Goal: Task Accomplishment & Management: Manage account settings

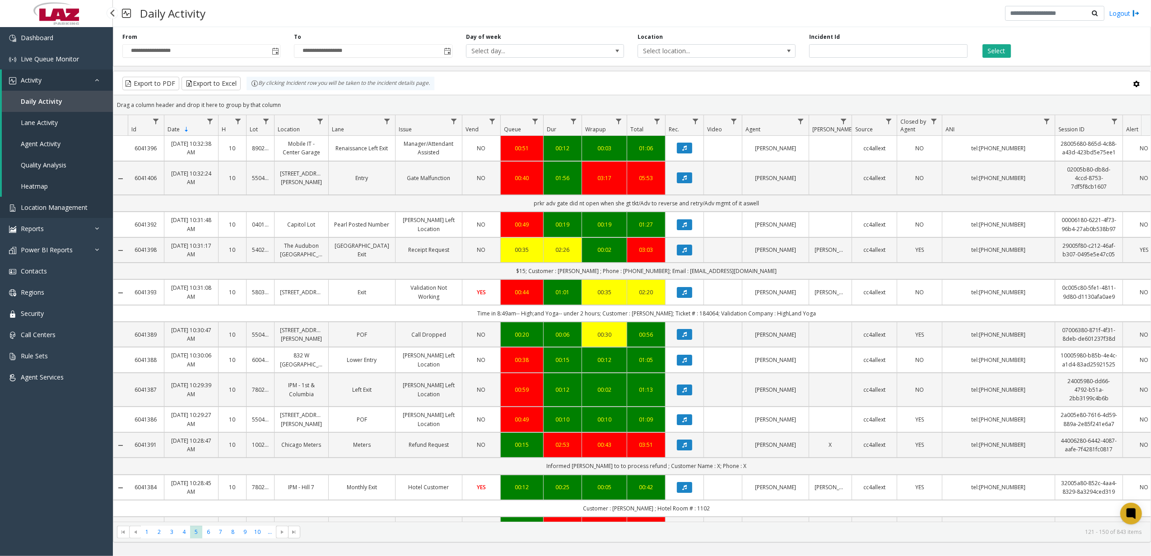
scroll to position [764, 0]
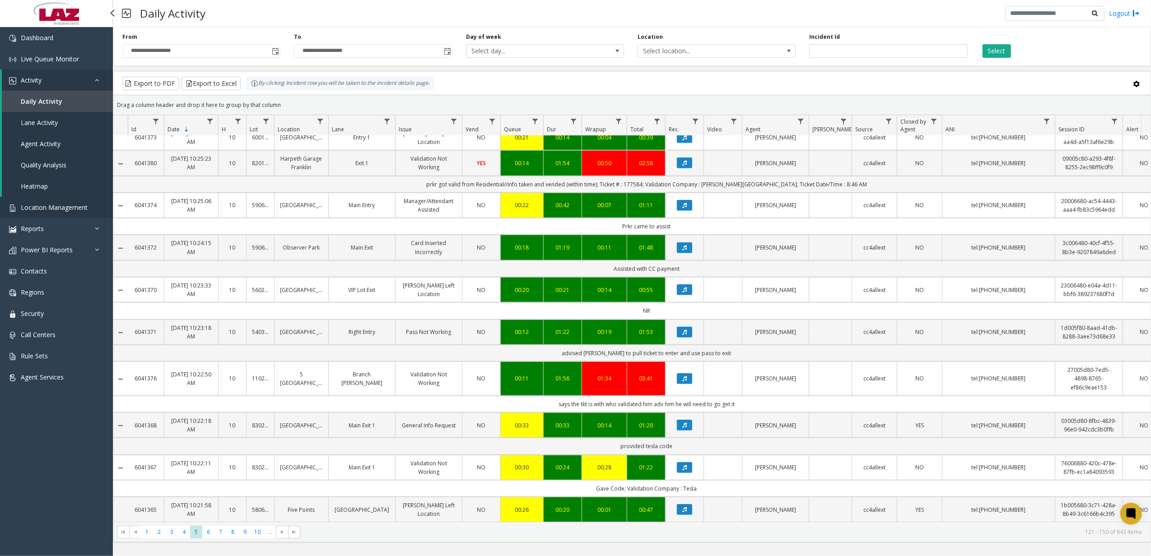
click at [71, 206] on span "Location Management" at bounding box center [54, 207] width 67 height 9
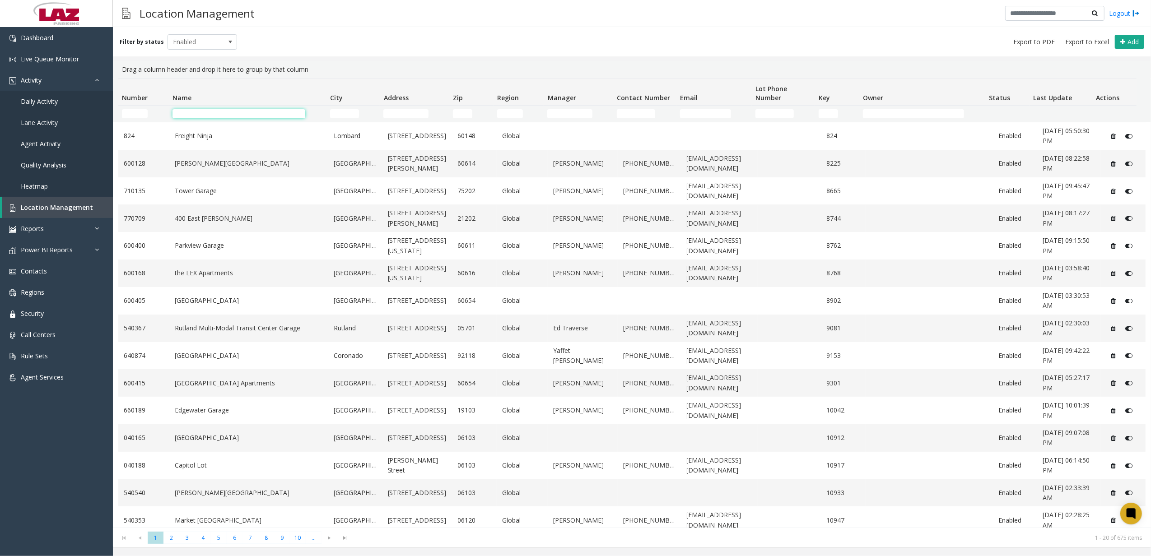
click at [211, 118] on input "Name Filter" at bounding box center [239, 113] width 133 height 9
click at [345, 104] on th "City" at bounding box center [353, 92] width 54 height 27
click at [345, 112] on input "City Filter" at bounding box center [344, 113] width 29 height 9
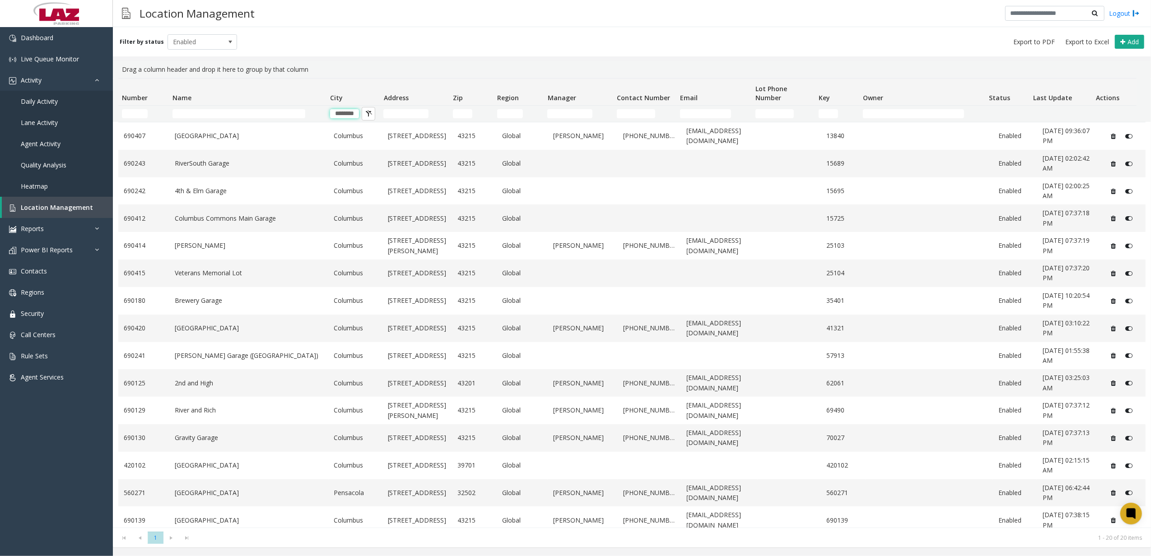
scroll to position [0, 6]
type input "********"
click at [58, 248] on span "Power BI Reports" at bounding box center [47, 250] width 52 height 9
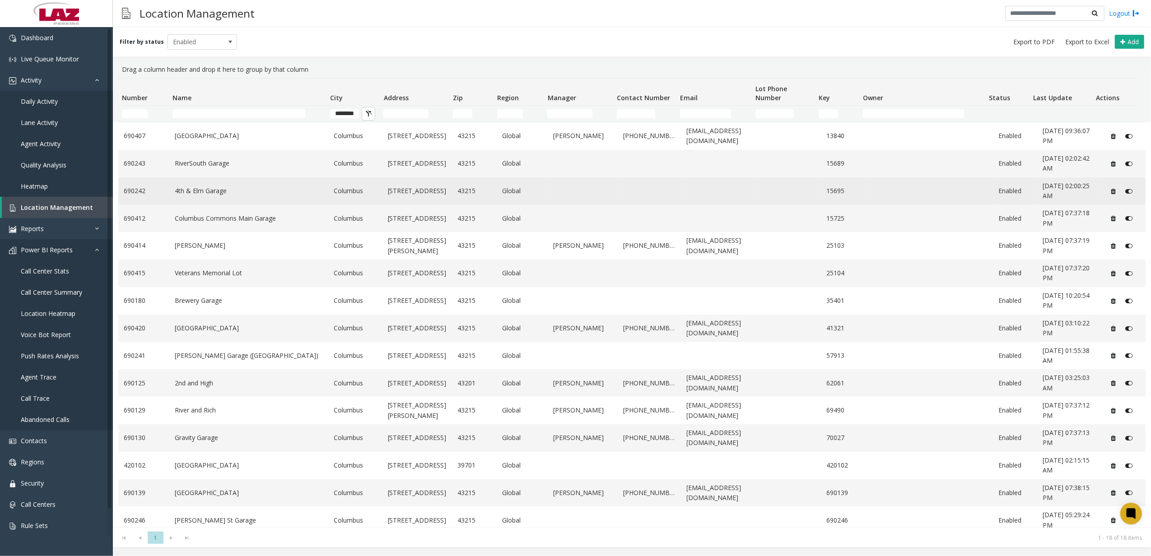
scroll to position [90, 0]
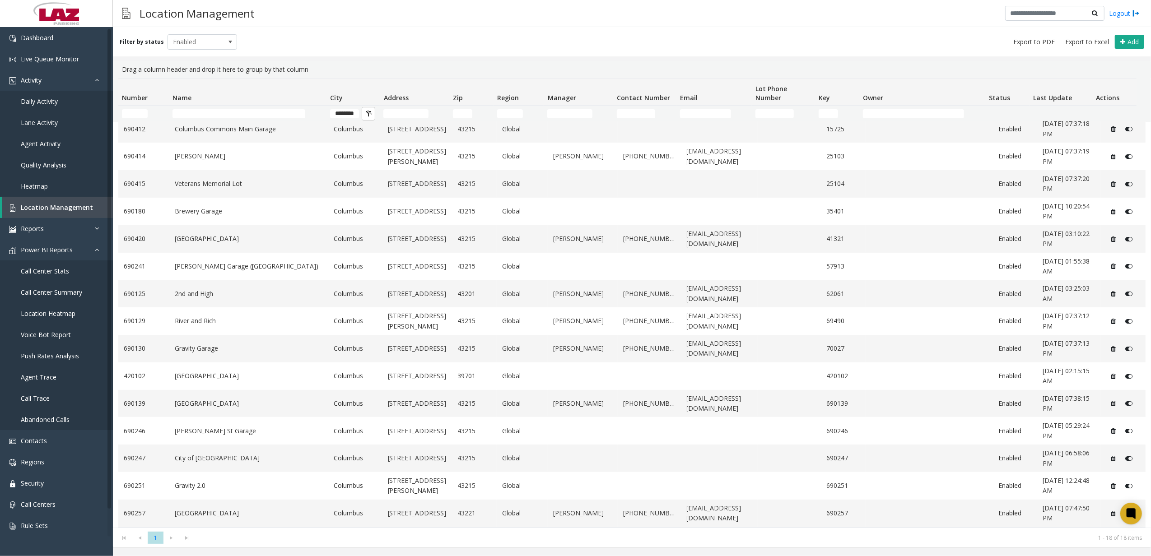
click at [342, 107] on td "********" at bounding box center [353, 114] width 54 height 16
click at [339, 119] on td "********" at bounding box center [353, 114] width 54 height 16
click at [339, 116] on input "********" at bounding box center [344, 113] width 29 height 9
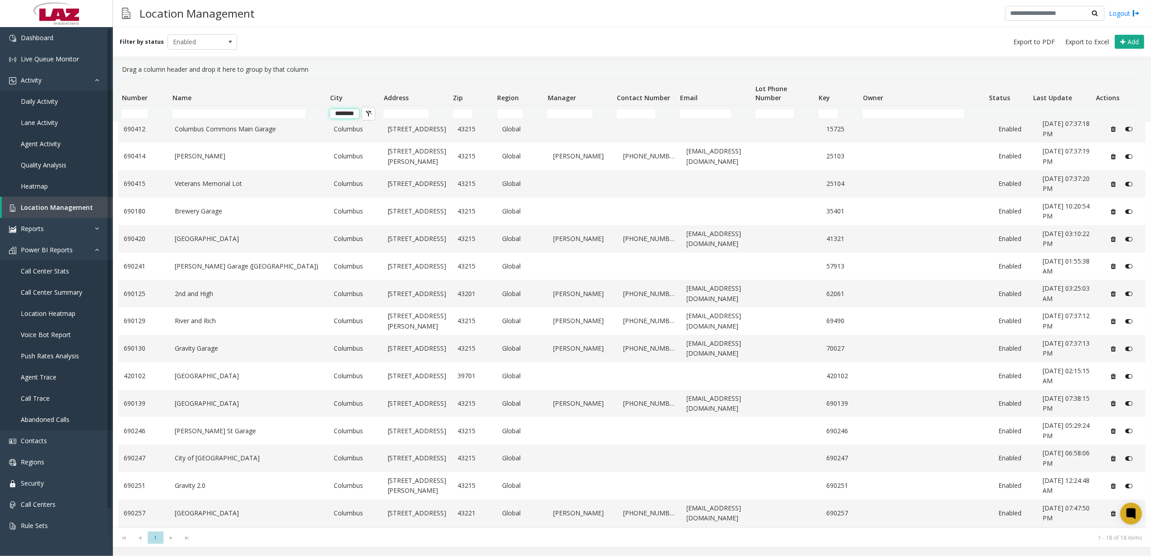
click at [339, 116] on input "********" at bounding box center [344, 113] width 29 height 9
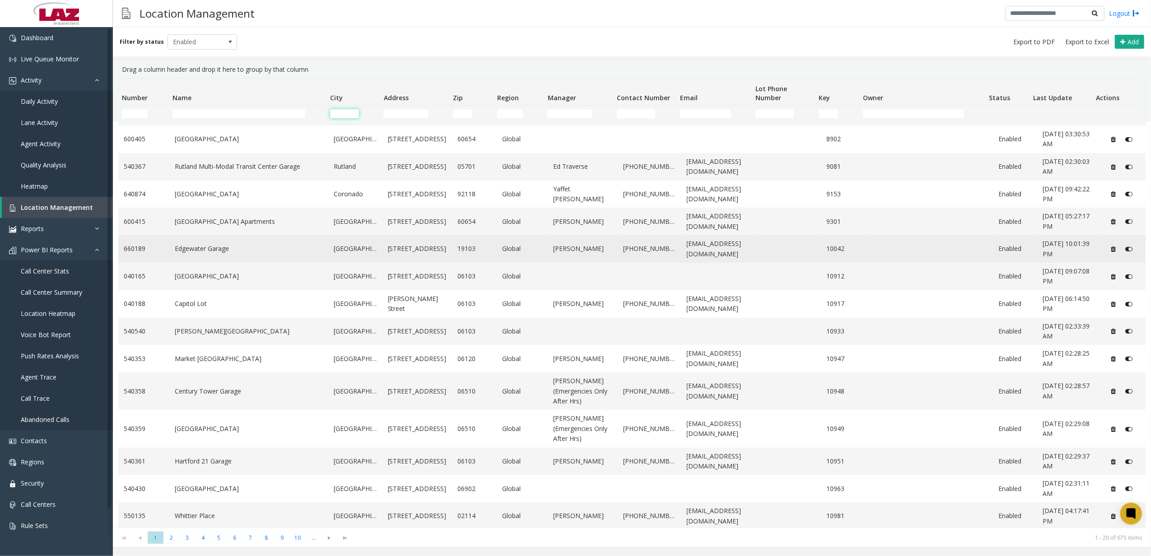
scroll to position [165, 0]
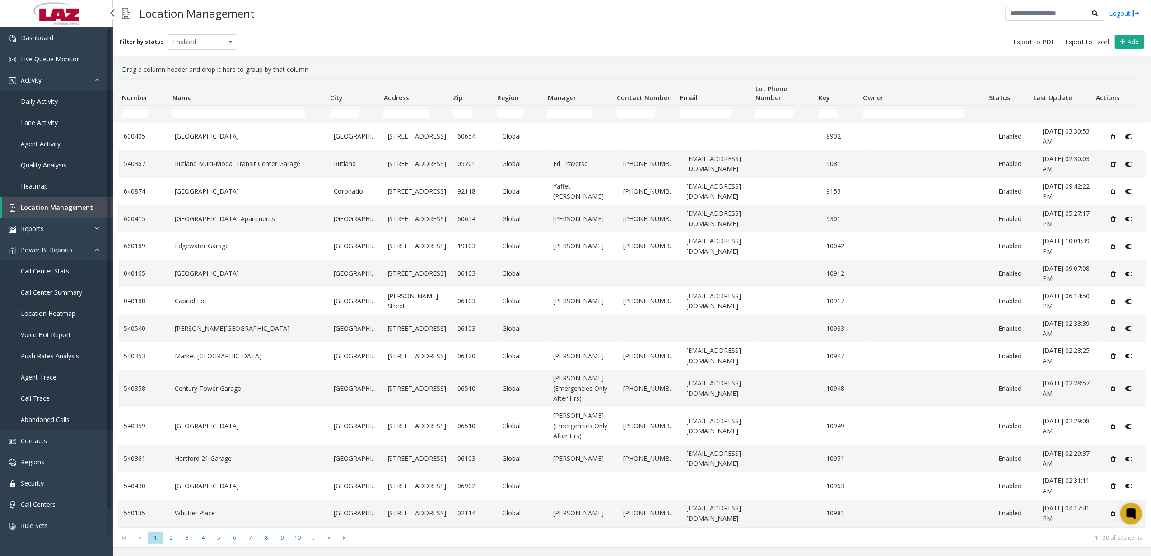
click at [66, 100] on link "Daily Activity" at bounding box center [56, 101] width 113 height 21
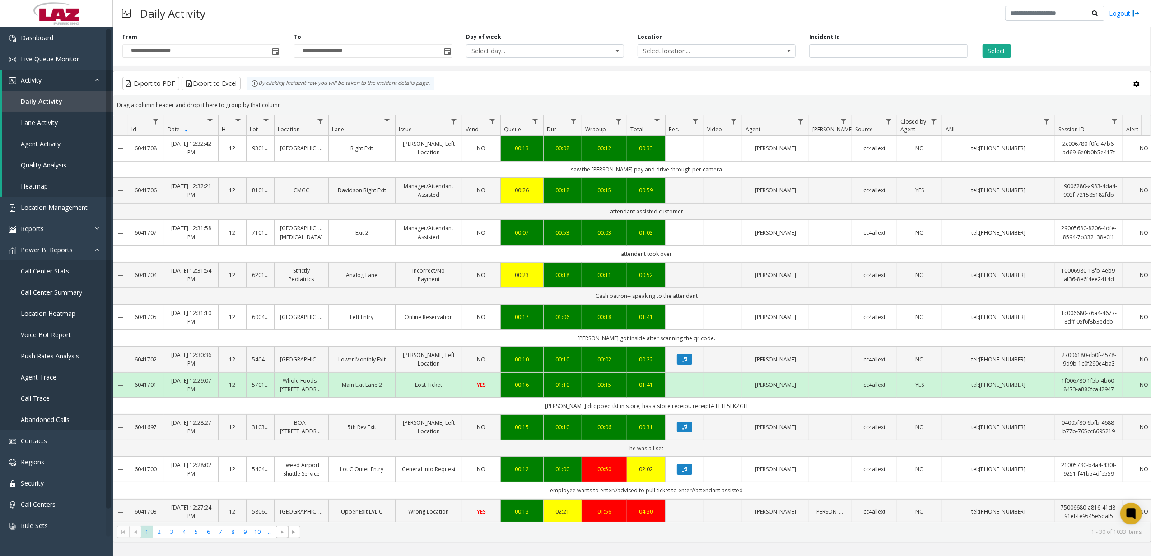
click at [660, 91] on kendo-grid-toolbar "Export to PDF Export to Excel By clicking Incident row you will be taken to the…" at bounding box center [631, 83] width 1037 height 24
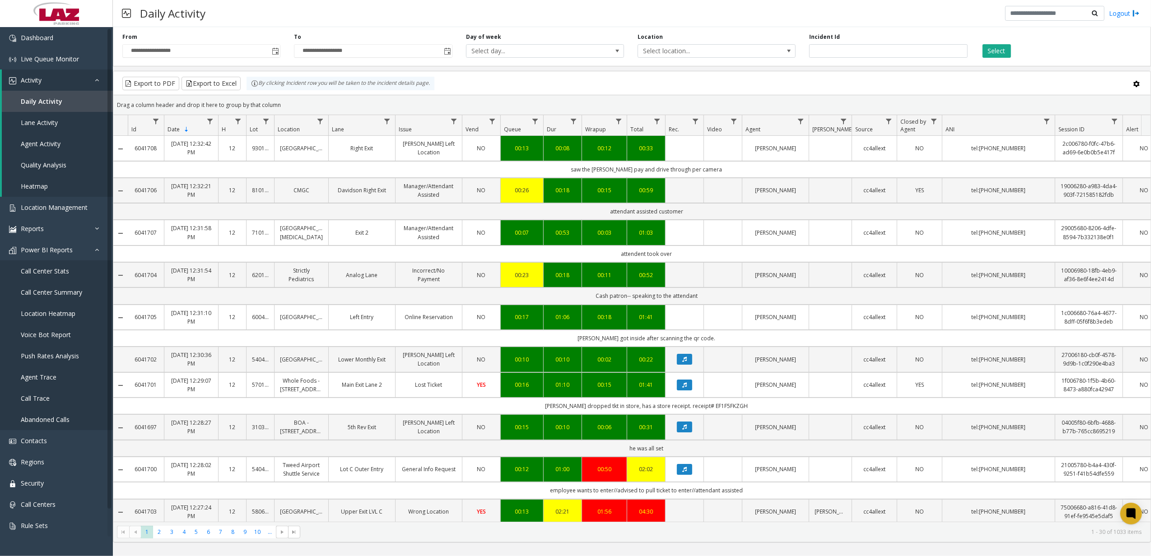
click at [402, 84] on div "By clicking Incident row you will be taken to the incident details page." at bounding box center [341, 84] width 188 height 14
drag, startPoint x: 402, startPoint y: 84, endPoint x: 443, endPoint y: 87, distance: 41.7
click at [443, 87] on div "Export to PDF Export to Excel By clicking Incident row you will be taken to the…" at bounding box center [632, 84] width 1022 height 14
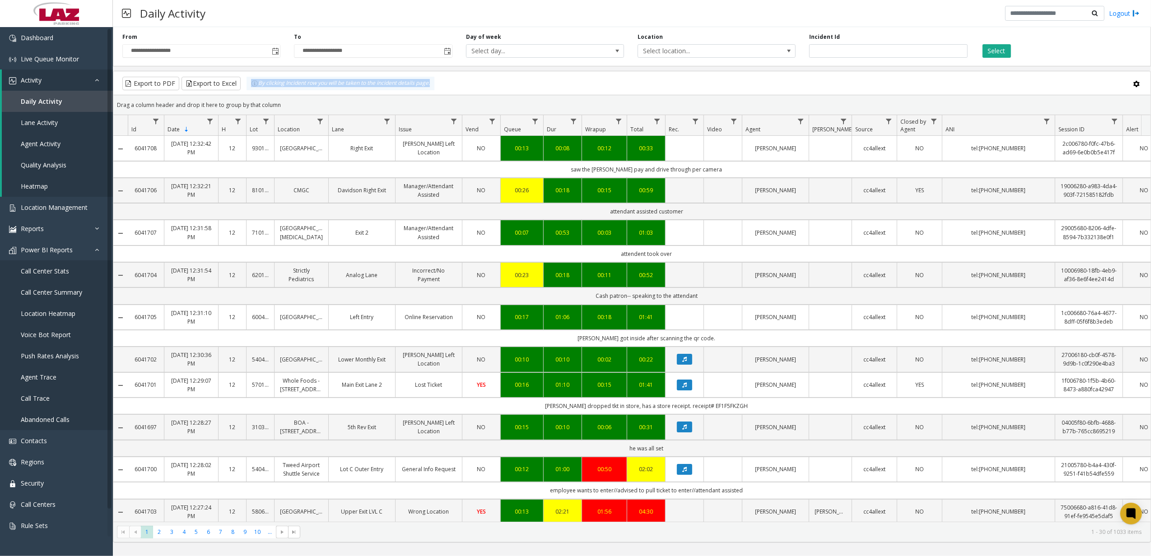
click at [448, 91] on kendo-grid-toolbar "Export to PDF Export to Excel By clicking Incident row you will be taken to the…" at bounding box center [631, 83] width 1037 height 24
click at [458, 81] on div "Export to PDF Export to Excel By clicking Incident row you will be taken to the…" at bounding box center [632, 84] width 1022 height 14
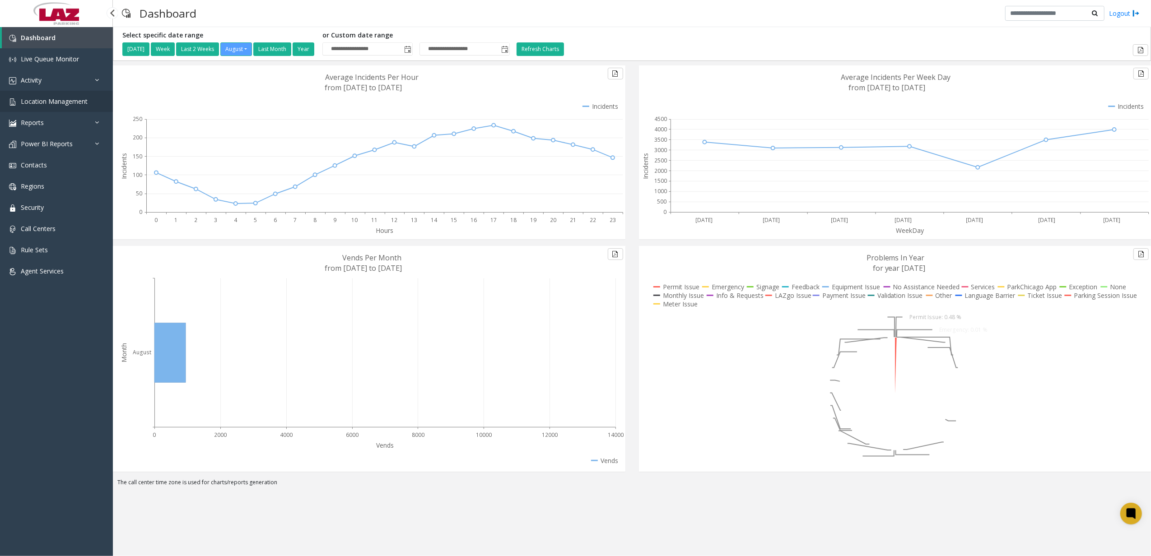
click at [40, 100] on span "Location Management" at bounding box center [54, 101] width 67 height 9
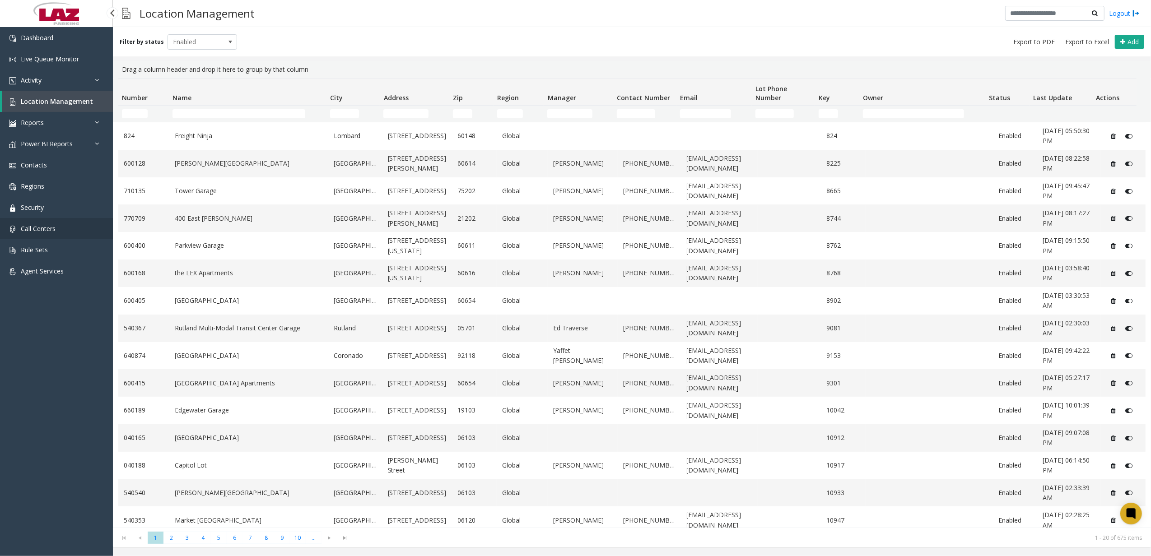
click at [53, 232] on link "Call Centers" at bounding box center [56, 228] width 113 height 21
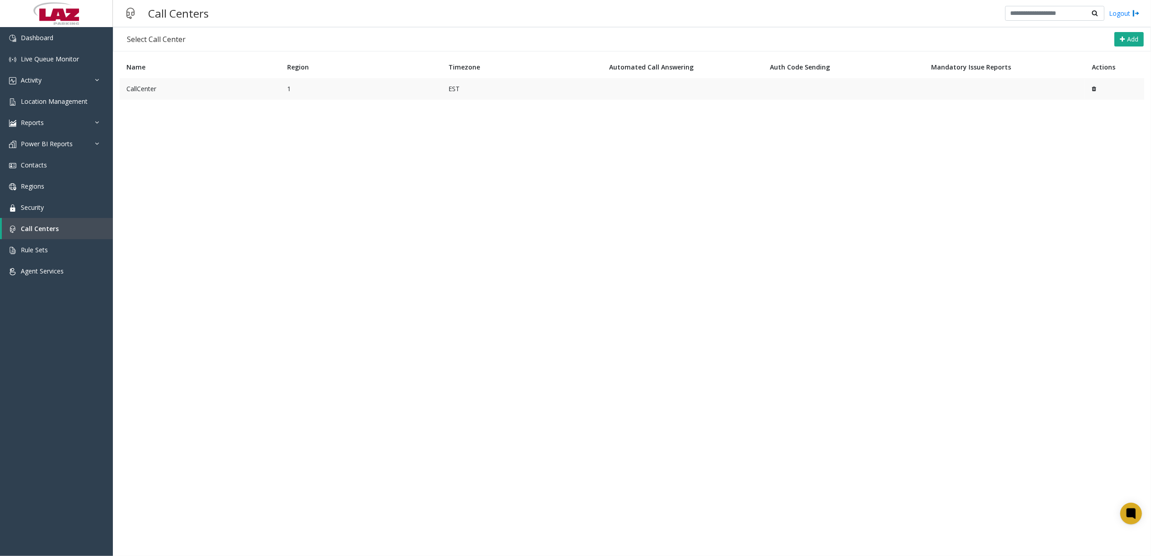
click at [178, 80] on td "CallCenter" at bounding box center [200, 89] width 161 height 22
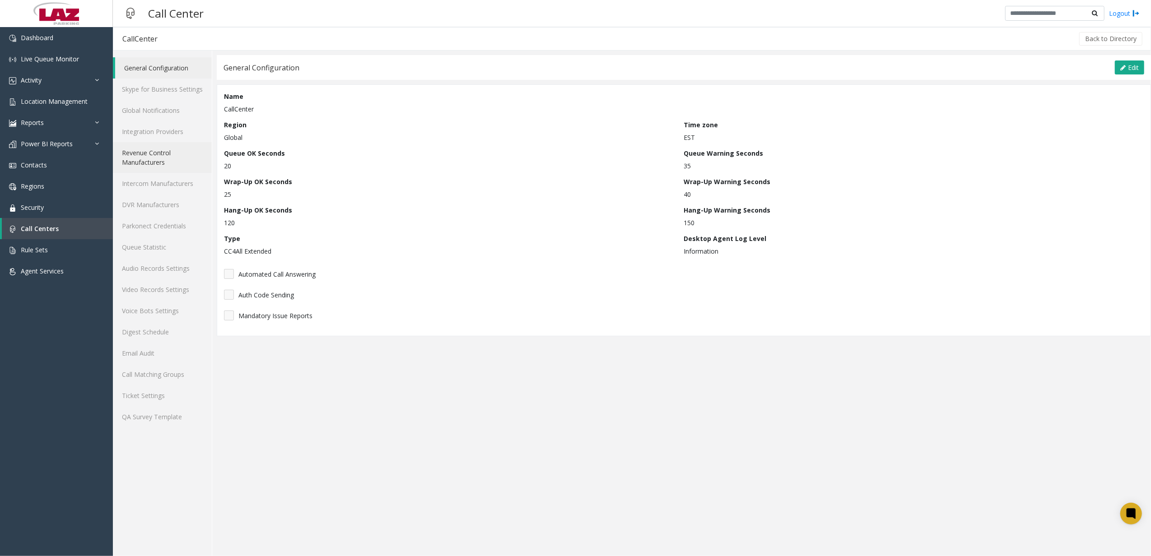
click at [180, 162] on link "Revenue Control Manufacturers" at bounding box center [162, 157] width 99 height 31
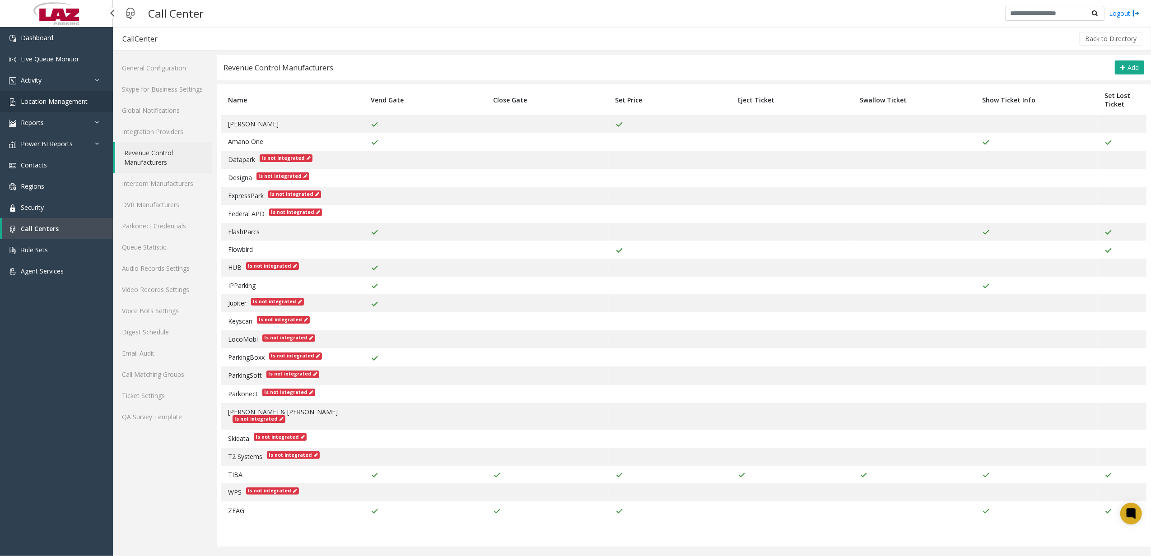
click at [57, 97] on span "Location Management" at bounding box center [54, 101] width 67 height 9
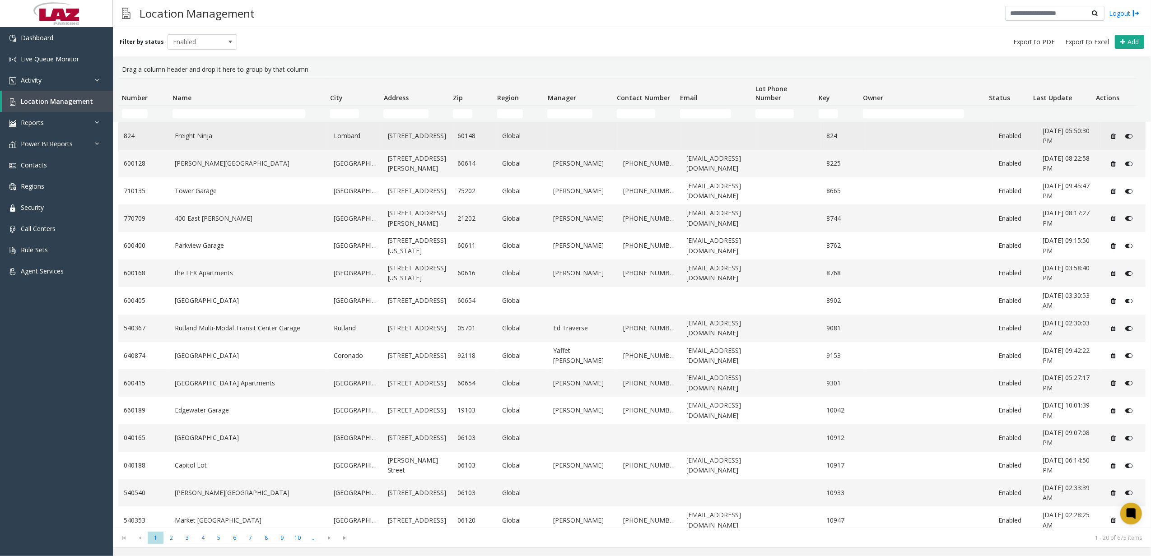
click at [134, 132] on link "824" at bounding box center [144, 136] width 40 height 10
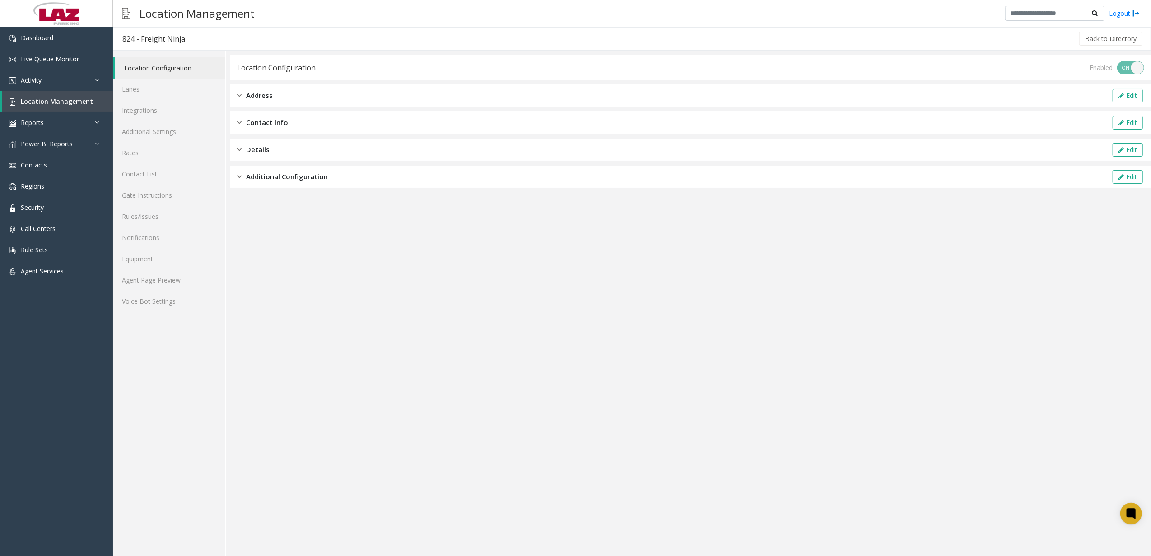
click at [284, 98] on div "Address Edit" at bounding box center [690, 95] width 921 height 23
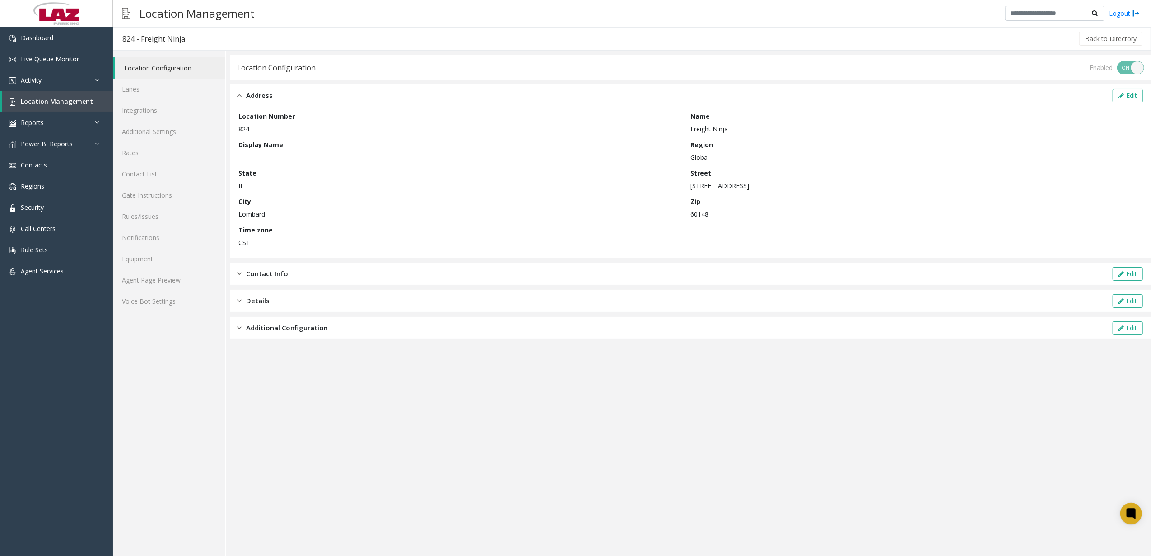
click at [1139, 77] on div "Location Configuration Enabled ON OFF" at bounding box center [690, 67] width 921 height 25
click at [1127, 95] on button "Edit" at bounding box center [1128, 96] width 30 height 14
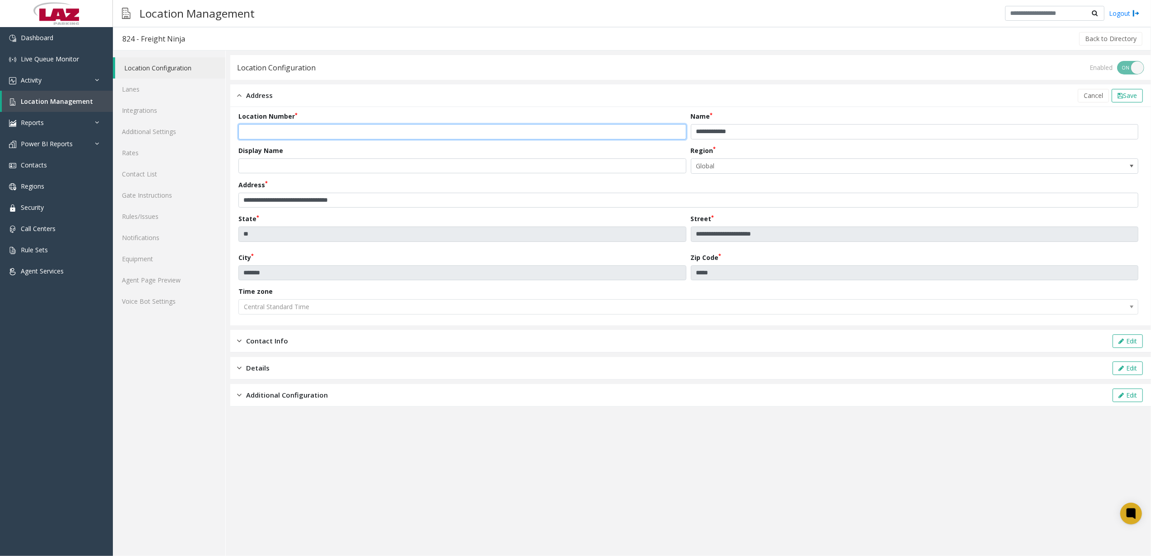
click at [246, 131] on input "***" at bounding box center [462, 131] width 448 height 15
click at [244, 132] on input "***" at bounding box center [462, 131] width 448 height 15
type input "******"
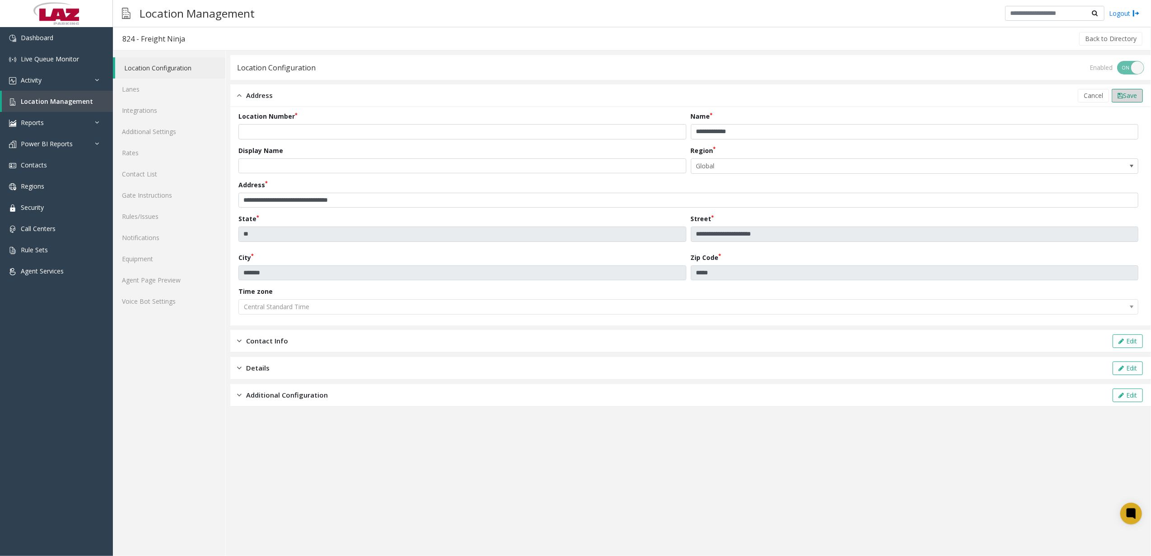
click at [1132, 89] on button "Save" at bounding box center [1127, 96] width 31 height 14
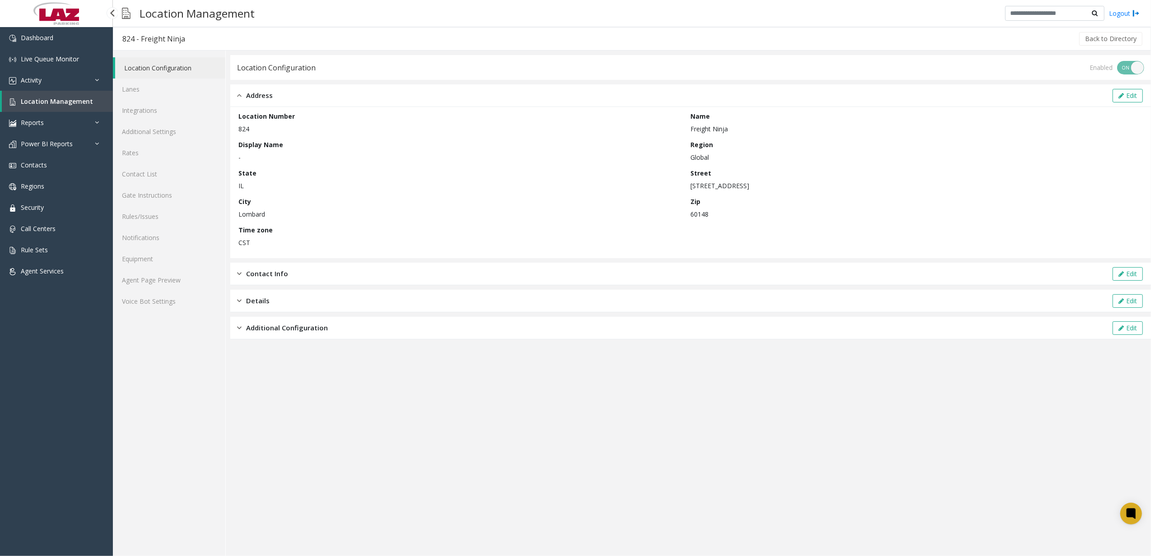
click at [79, 97] on span "Location Management" at bounding box center [57, 101] width 72 height 9
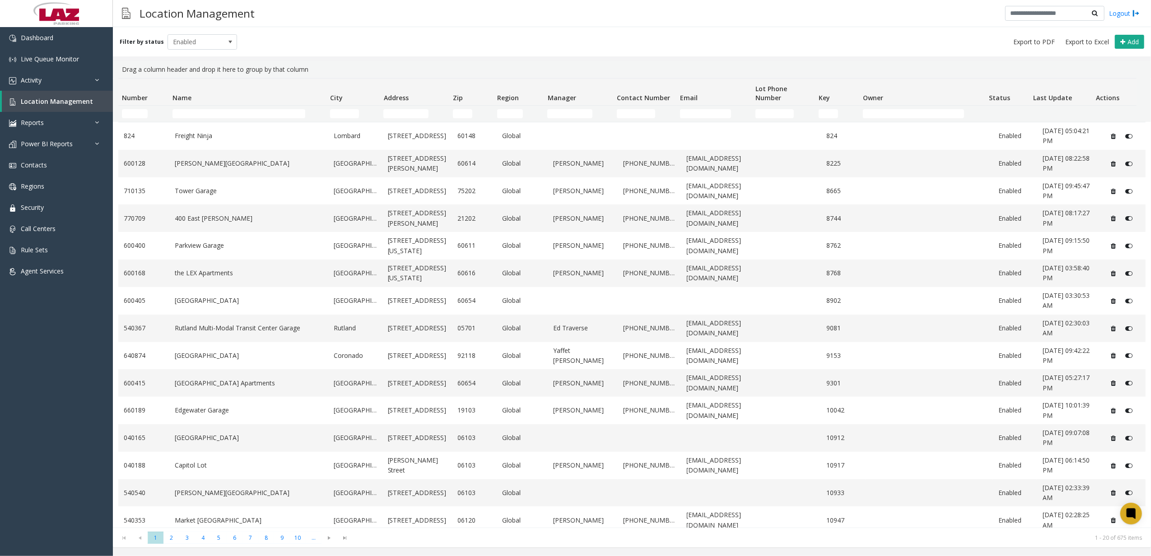
click at [208, 107] on td "Name Filter" at bounding box center [248, 114] width 158 height 16
click at [210, 116] on input "Name Filter" at bounding box center [239, 113] width 133 height 9
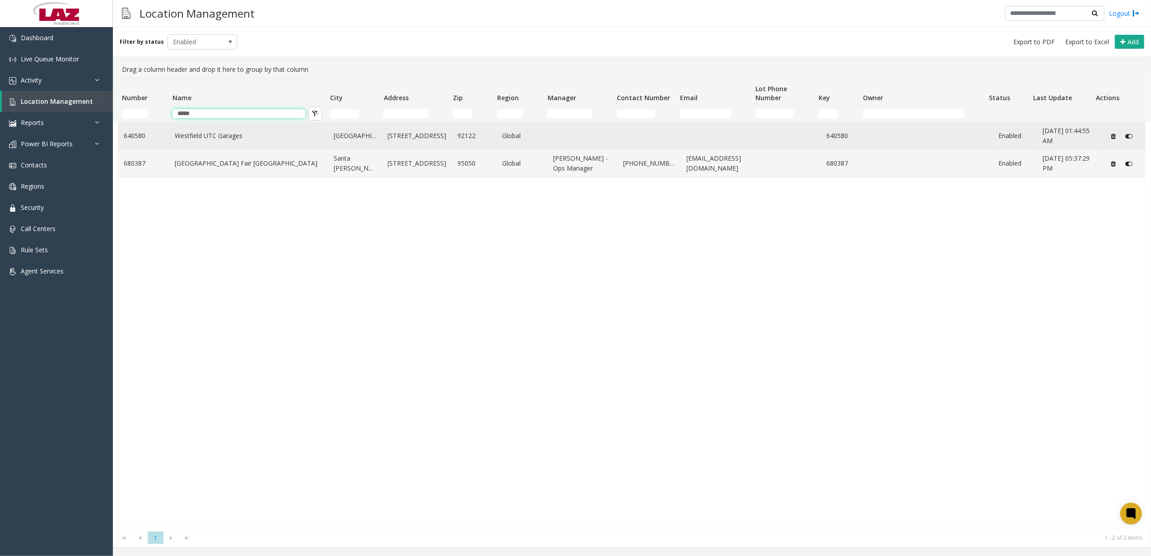
type input "*****"
click at [152, 135] on link "640580" at bounding box center [144, 136] width 40 height 10
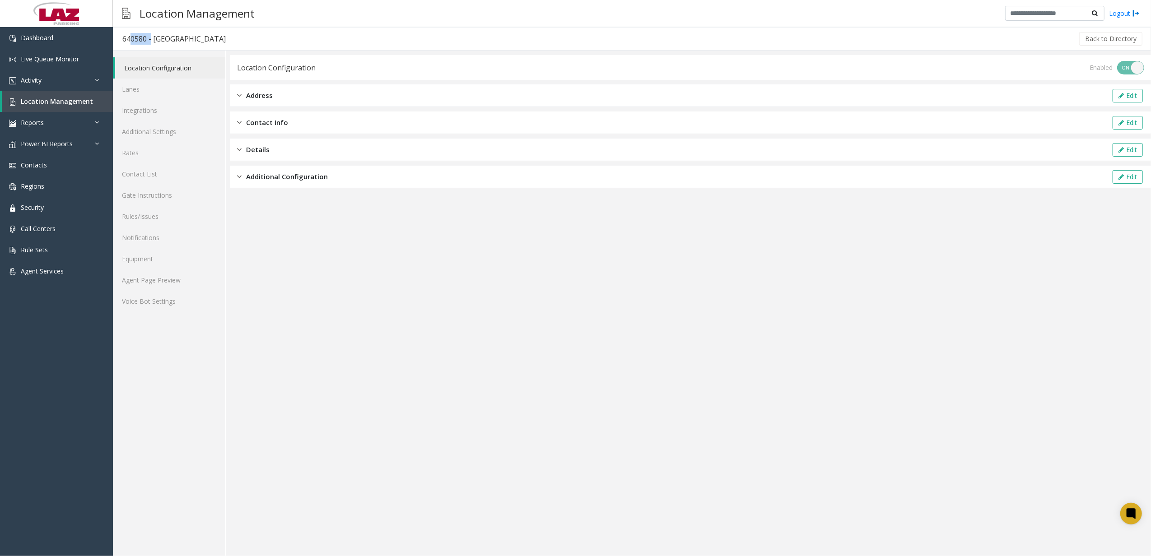
drag, startPoint x: 129, startPoint y: 35, endPoint x: 150, endPoint y: 39, distance: 21.2
click at [150, 39] on div "640580 - Westfield UTC Garages" at bounding box center [173, 39] width 103 height 12
drag, startPoint x: 150, startPoint y: 39, endPoint x: 132, endPoint y: 40, distance: 17.6
click at [132, 40] on div "640580 - Westfield UTC Garages" at bounding box center [173, 39] width 103 height 12
drag, startPoint x: 122, startPoint y: 39, endPoint x: 148, endPoint y: 39, distance: 26.2
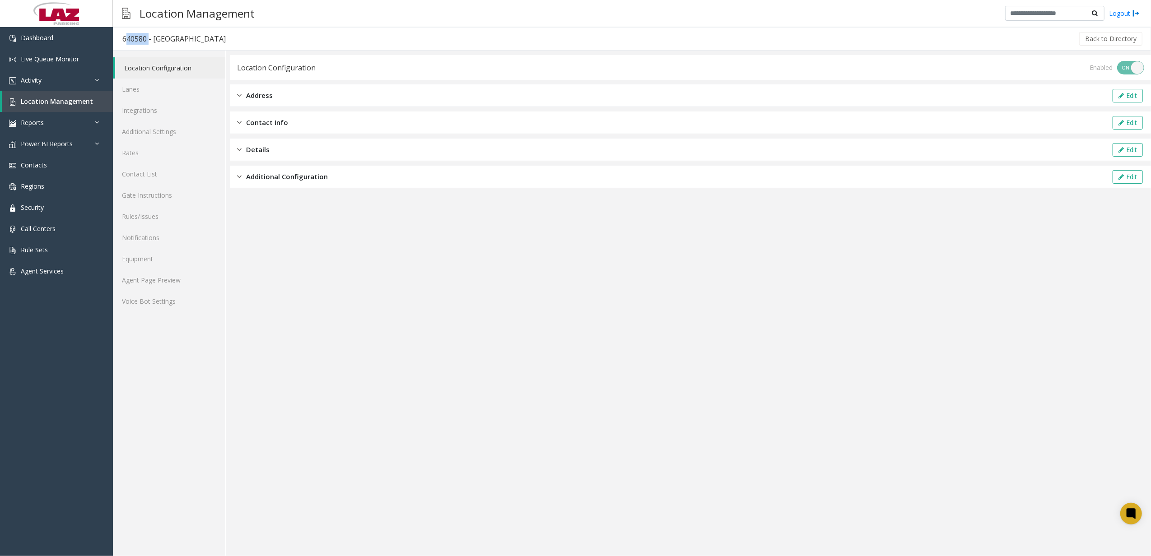
click at [148, 39] on div "640580 - Westfield UTC Garages" at bounding box center [173, 39] width 103 height 12
copy div "640580"
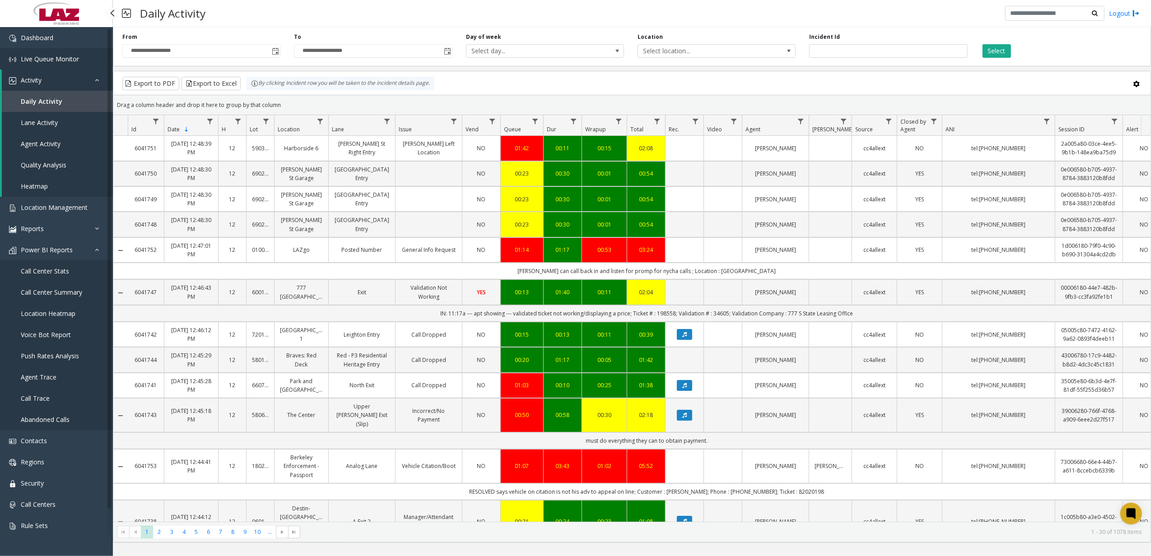
click at [75, 58] on span "Live Queue Monitor" at bounding box center [50, 59] width 58 height 9
